Goal: Information Seeking & Learning: Learn about a topic

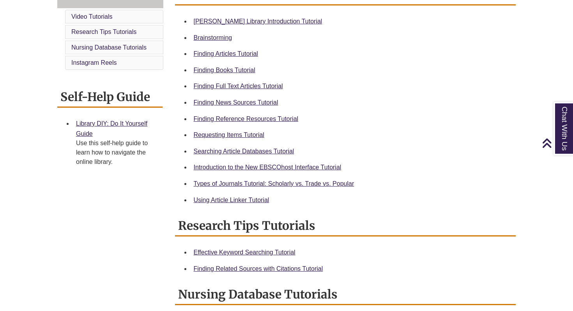
scroll to position [237, 0]
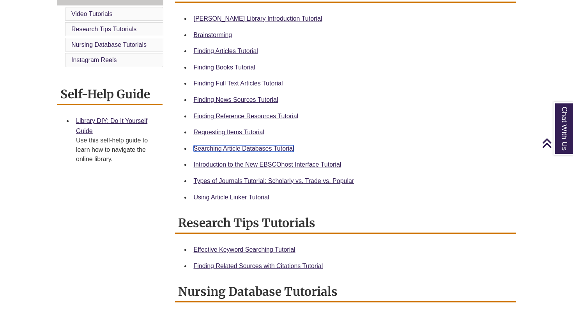
click at [215, 152] on link "Searching Article Databases Tutorial" at bounding box center [244, 148] width 101 height 7
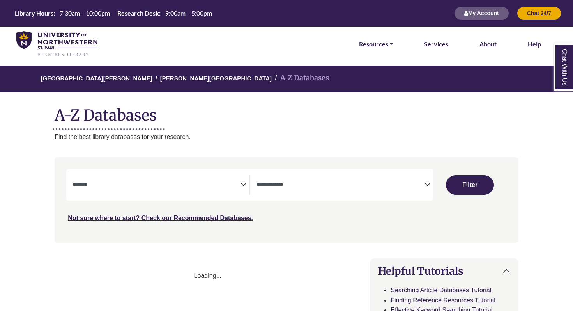
select select "Database Subject Filter"
select select "Database Types Filter"
select select "Database Subject Filter"
select select "Database Types Filter"
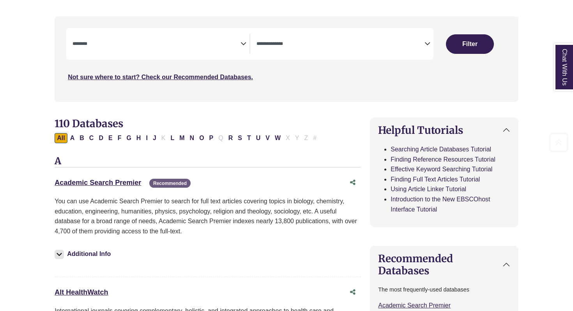
scroll to position [155, 0]
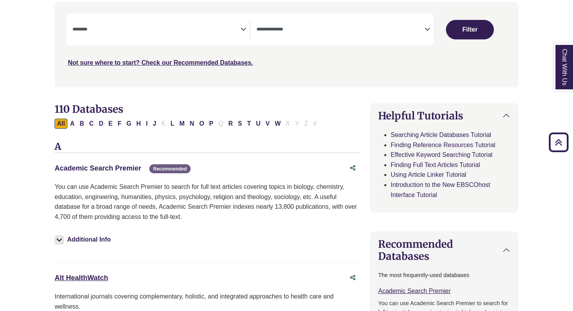
click at [93, 172] on link "Academic Search Premier This link opens in a new window" at bounding box center [98, 168] width 87 height 8
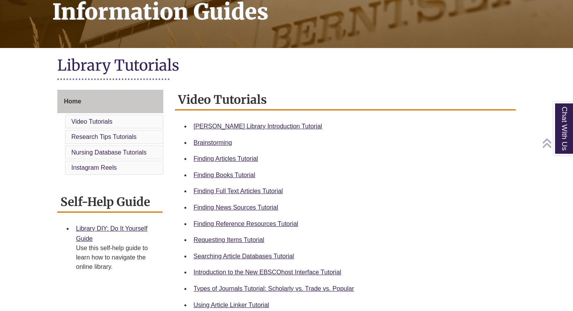
scroll to position [143, 0]
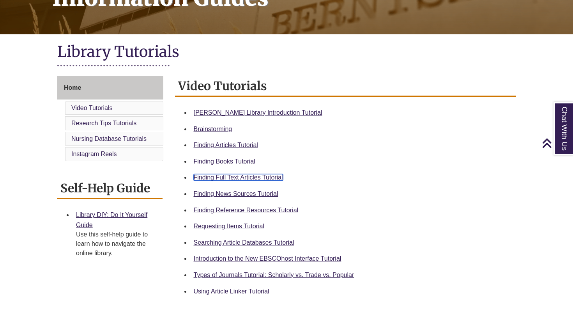
click at [222, 176] on link "Finding Full Text Articles Tutorial" at bounding box center [238, 177] width 89 height 7
